Goal: Information Seeking & Learning: Learn about a topic

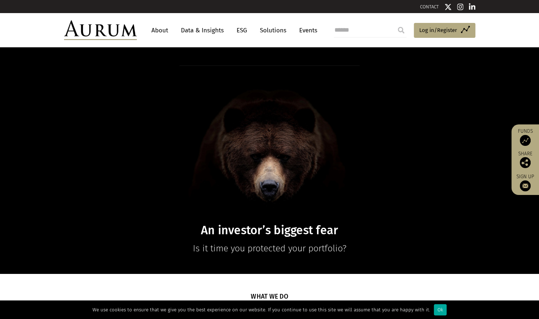
click at [163, 33] on link "About" at bounding box center [160, 30] width 24 height 13
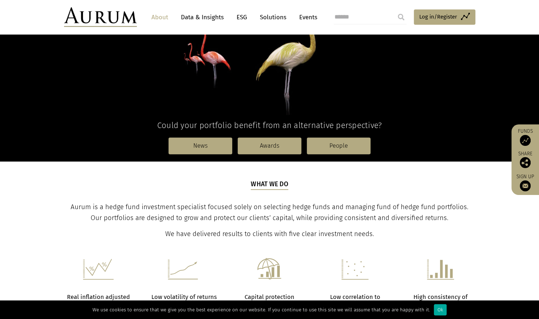
scroll to position [120, 0]
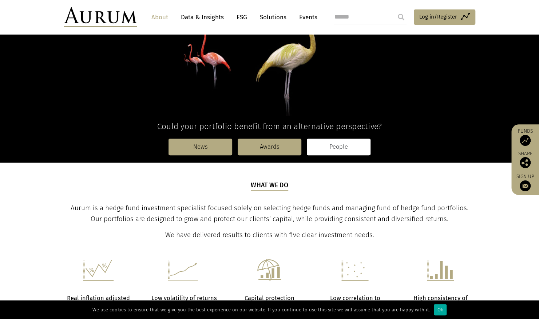
click at [336, 147] on link "People" at bounding box center [339, 147] width 64 height 17
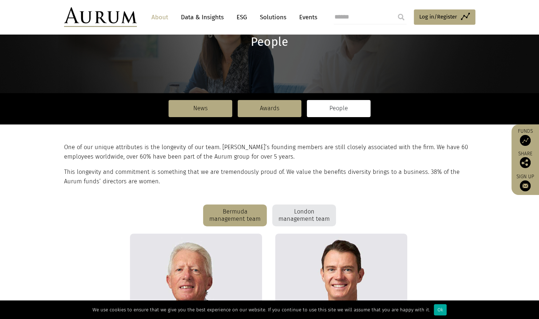
scroll to position [73, 0]
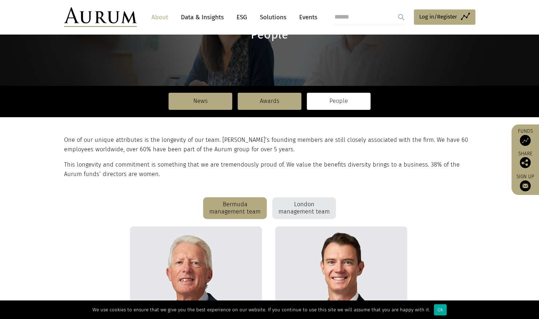
click at [319, 204] on div "London management team" at bounding box center [304, 208] width 64 height 22
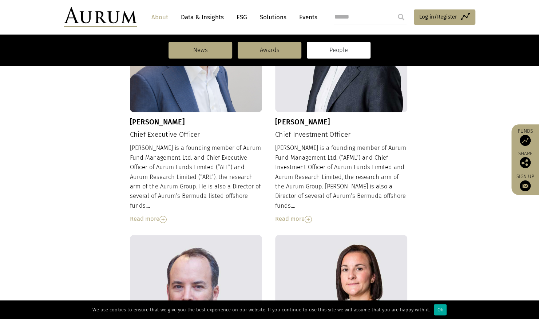
scroll to position [321, 0]
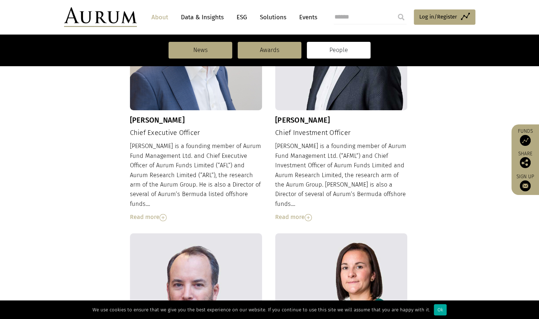
click at [309, 214] on img at bounding box center [308, 217] width 7 height 7
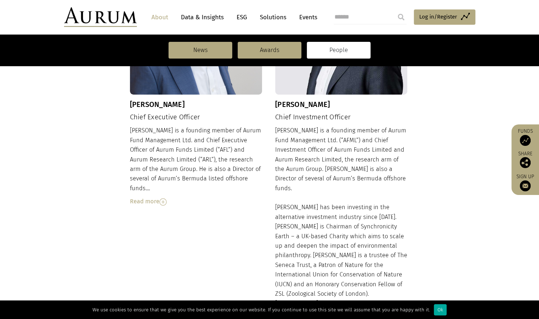
scroll to position [338, 0]
click at [159, 196] on div "Read more" at bounding box center [196, 200] width 132 height 9
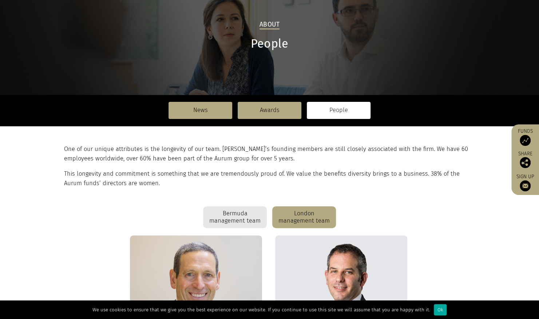
scroll to position [0, 0]
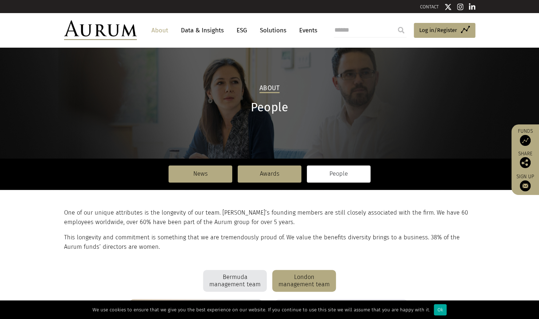
click at [155, 32] on link "About" at bounding box center [160, 30] width 24 height 13
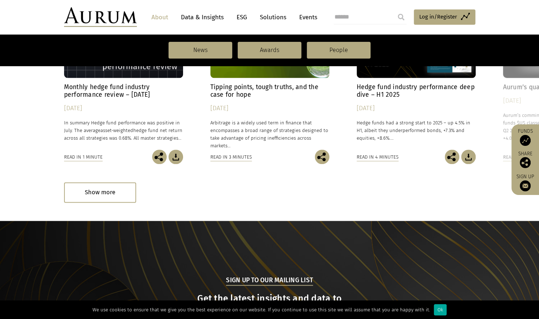
scroll to position [767, 0]
